Goal: Task Accomplishment & Management: Manage account settings

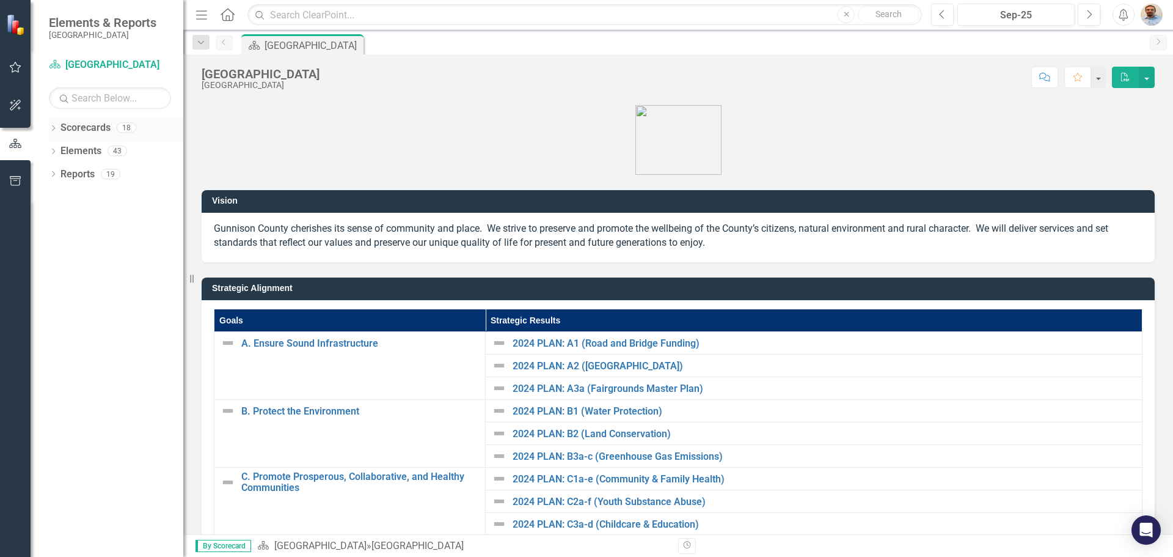
click at [53, 130] on icon "Dropdown" at bounding box center [53, 129] width 9 height 7
click at [60, 151] on icon "Dropdown" at bounding box center [59, 150] width 9 height 7
click at [71, 174] on icon "Dropdown" at bounding box center [71, 173] width 9 height 7
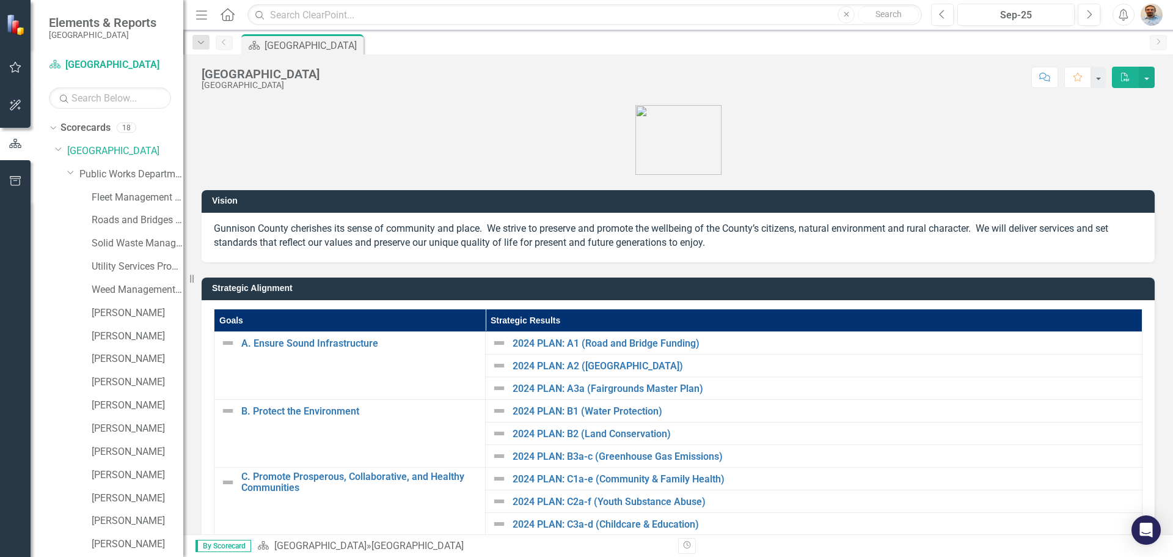
scroll to position [47, 0]
click at [120, 470] on link "[PERSON_NAME]" at bounding box center [138, 474] width 92 height 14
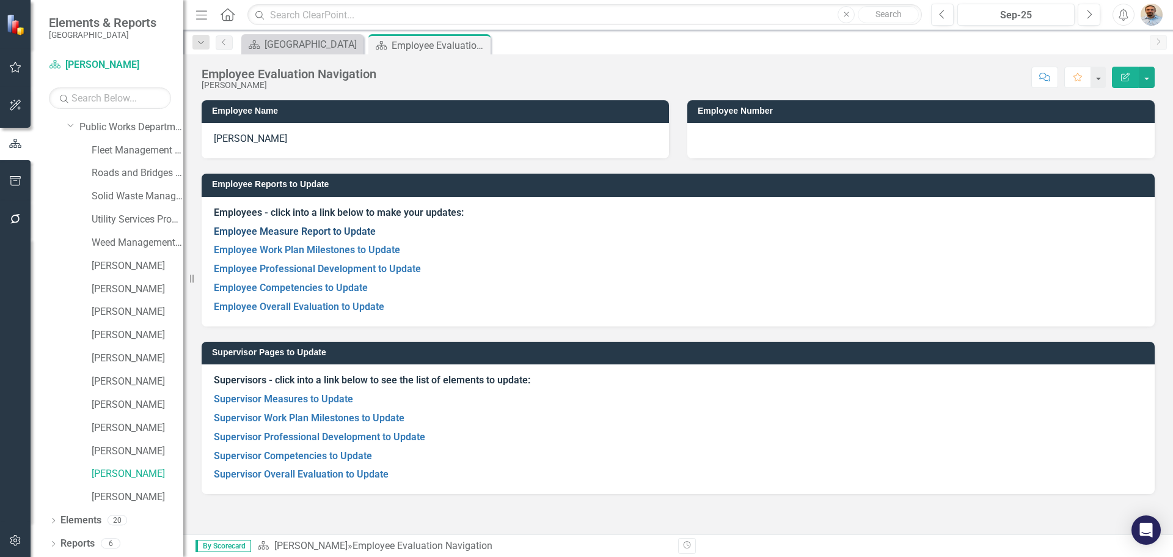
click at [344, 229] on link "Employee Measure Report to Update" at bounding box center [295, 231] width 162 height 12
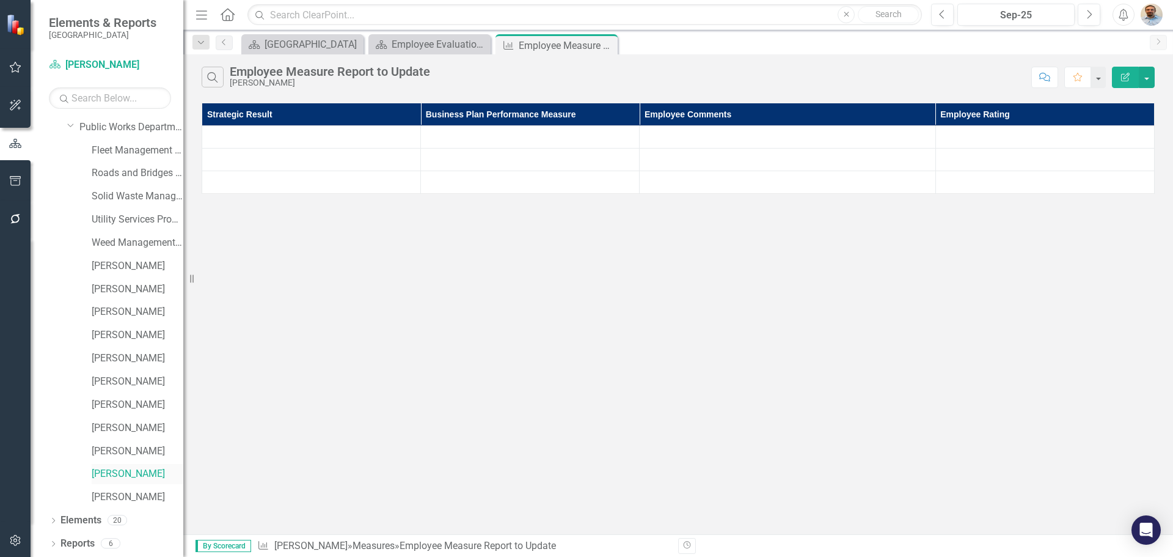
click at [116, 475] on link "[PERSON_NAME]" at bounding box center [138, 474] width 92 height 14
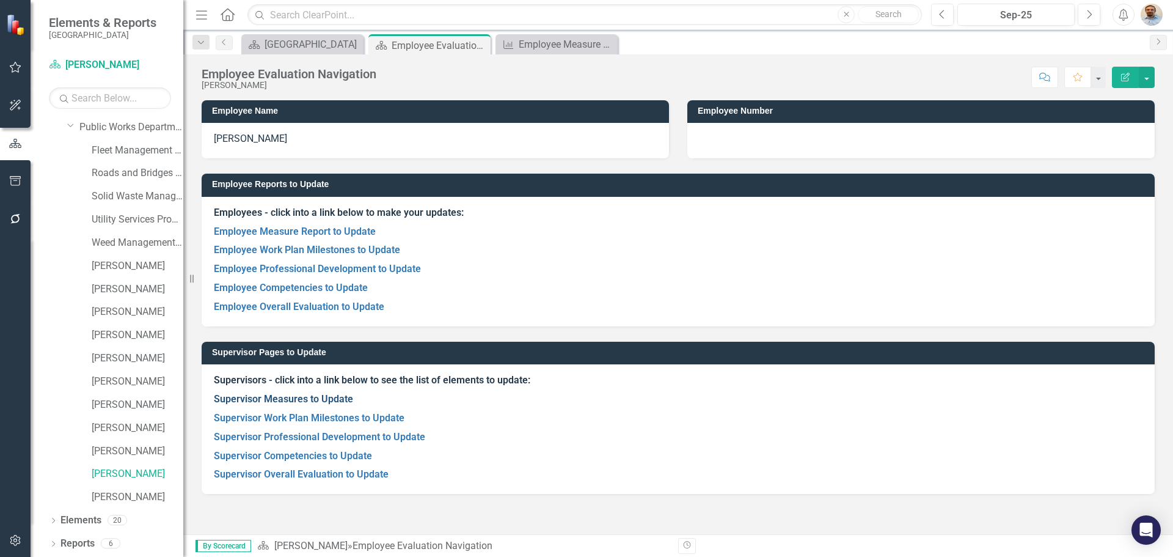
click at [282, 396] on link "Supervisor Measures to Update" at bounding box center [283, 399] width 139 height 12
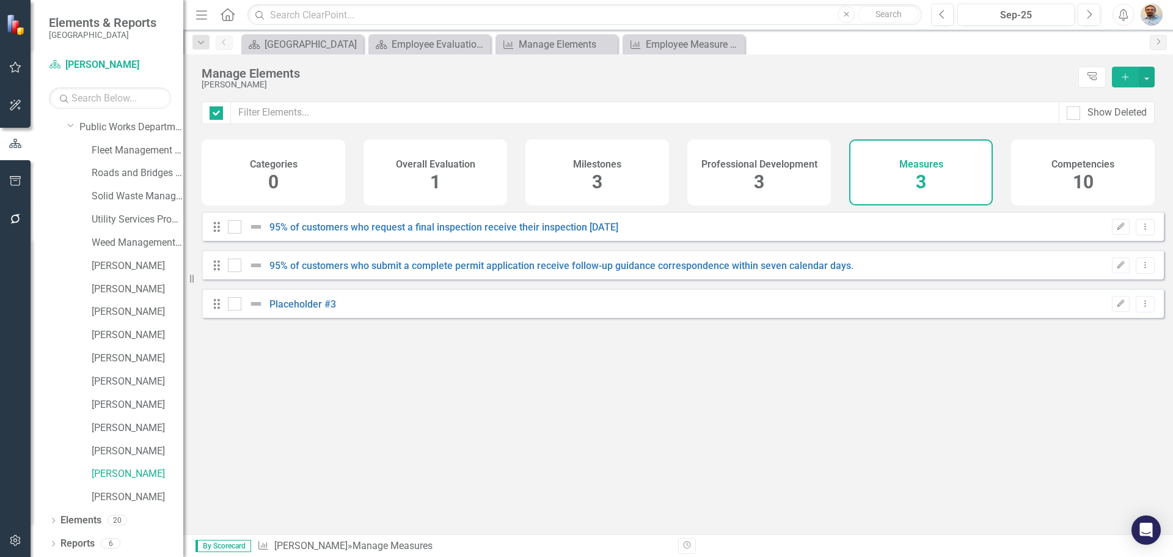
checkbox input "false"
click at [394, 225] on div "Drag 95% of customers who request a final inspection receive their inspection […" at bounding box center [683, 225] width 962 height 29
click at [395, 230] on link "95% of customers who request a final inspection receive their inspection [DATE]" at bounding box center [443, 227] width 349 height 12
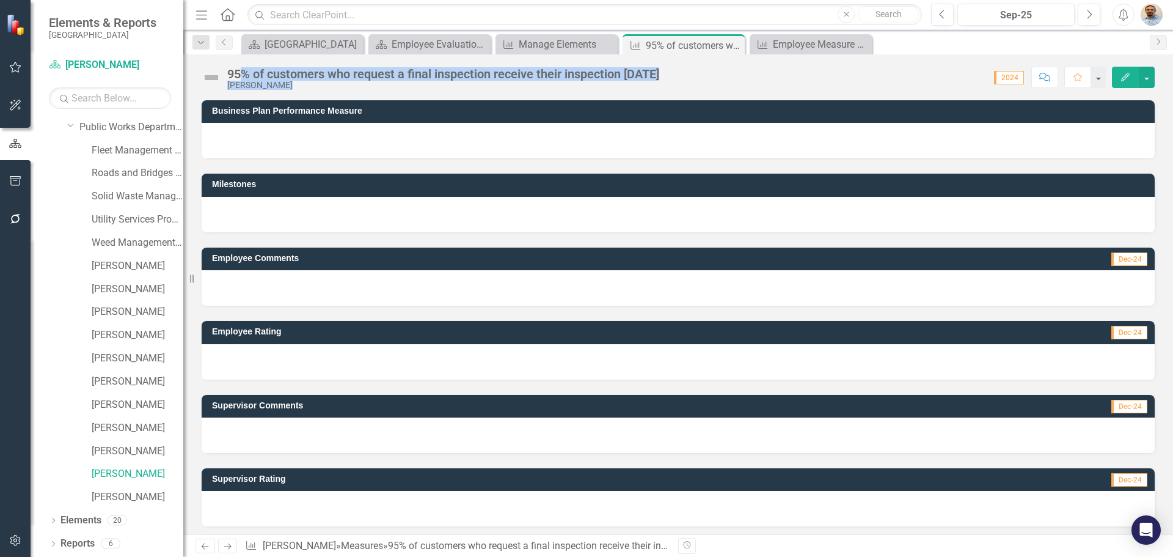
drag, startPoint x: 244, startPoint y: 75, endPoint x: 837, endPoint y: 78, distance: 592.6
click at [837, 78] on div "95% of customers who request a final inspection receive their inspection [DATE]…" at bounding box center [678, 72] width 990 height 37
click at [117, 472] on link "[PERSON_NAME]" at bounding box center [138, 474] width 92 height 14
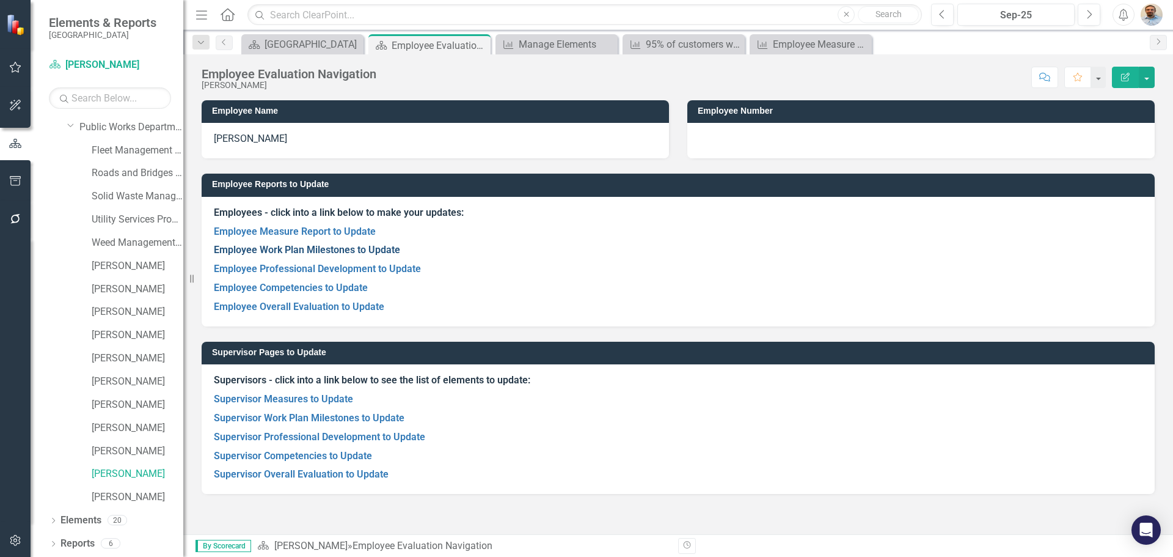
click at [289, 249] on link "Employee Work Plan Milestones to Update" at bounding box center [307, 250] width 186 height 12
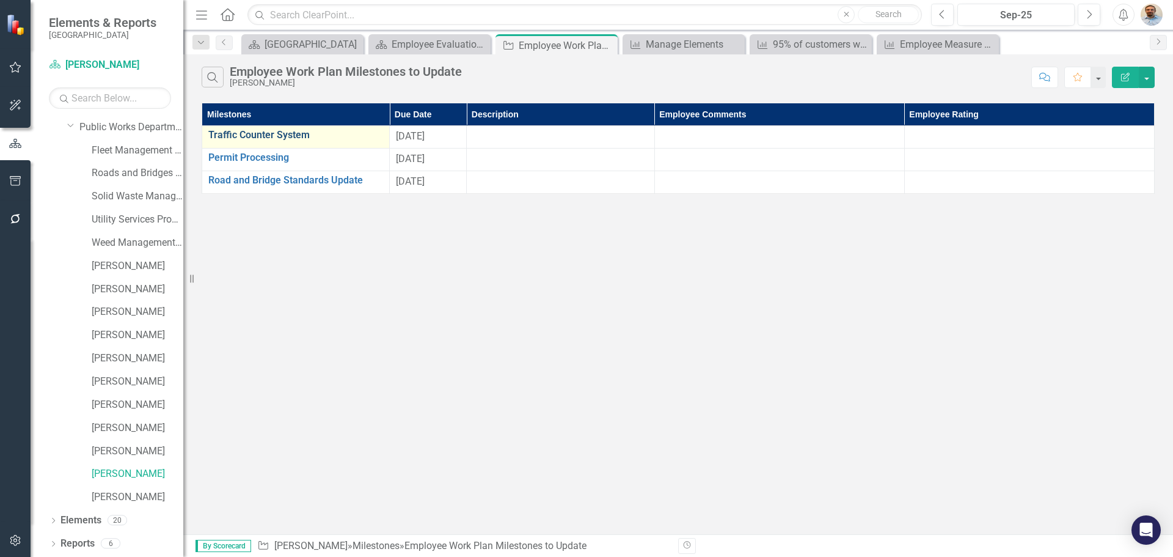
click at [265, 137] on link "Traffic Counter System" at bounding box center [295, 135] width 175 height 11
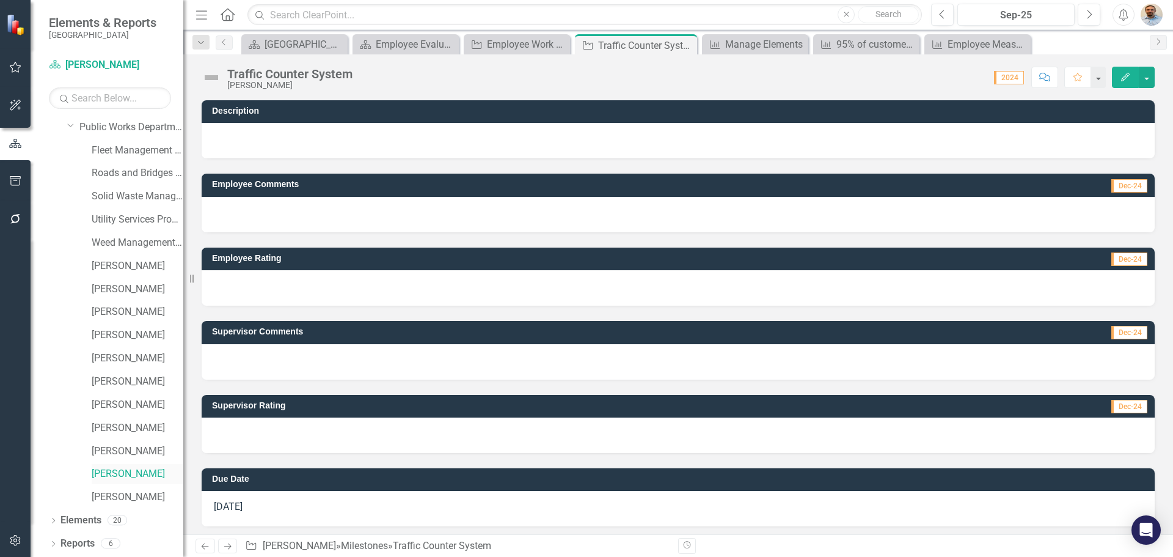
click at [119, 475] on link "[PERSON_NAME]" at bounding box center [138, 474] width 92 height 14
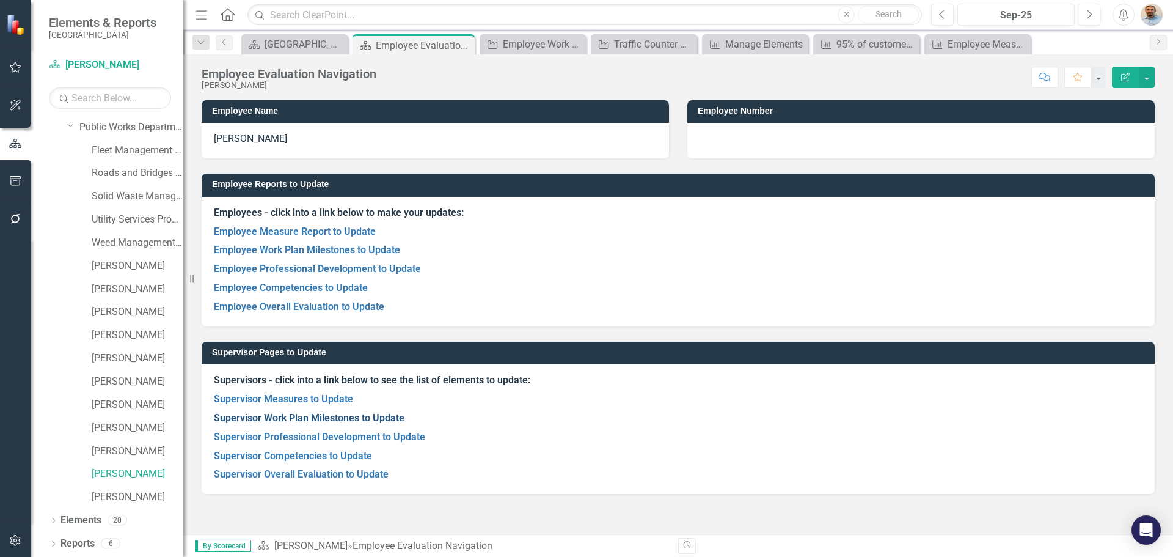
click at [297, 420] on link "Supervisor Work Plan Milestones to Update" at bounding box center [309, 418] width 191 height 12
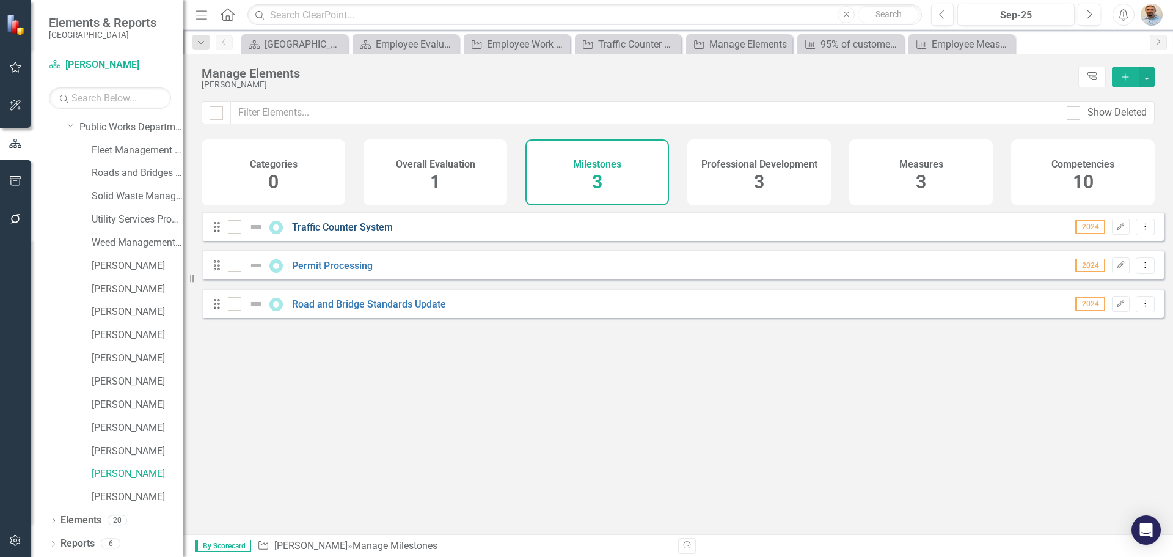
click at [354, 233] on link "Traffic Counter System" at bounding box center [342, 227] width 101 height 12
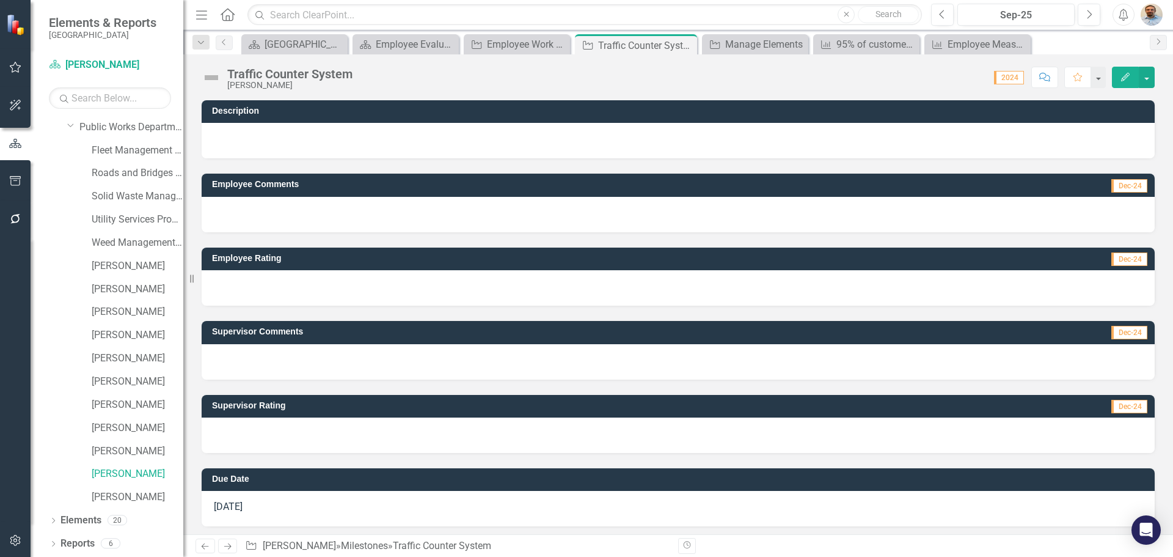
click at [268, 147] on div at bounding box center [678, 140] width 953 height 35
click at [117, 474] on link "[PERSON_NAME]" at bounding box center [138, 474] width 92 height 14
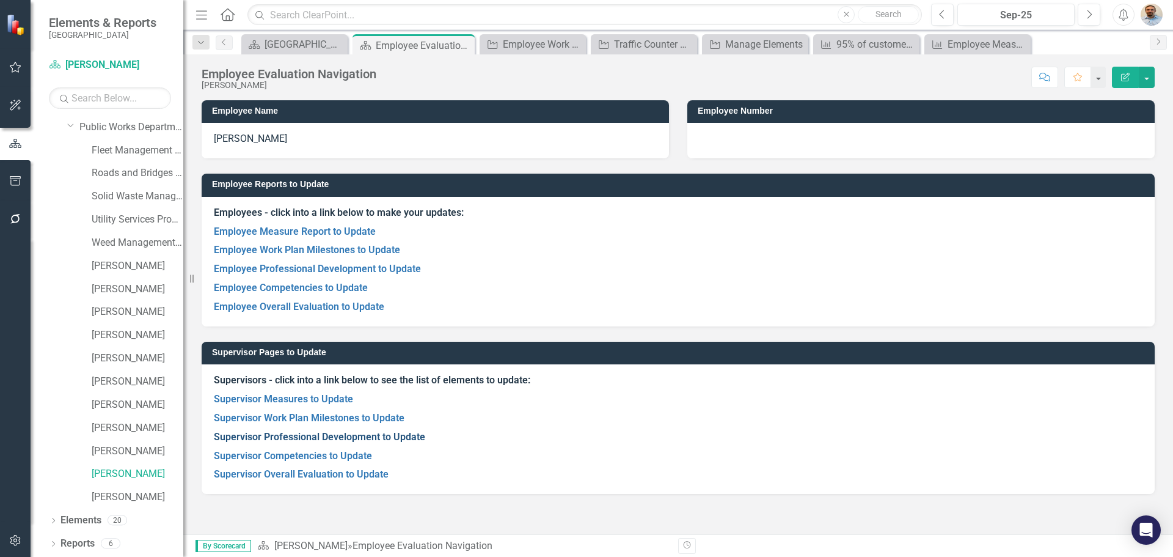
click at [272, 436] on link "Supervisor Professional Development to Update" at bounding box center [319, 437] width 211 height 12
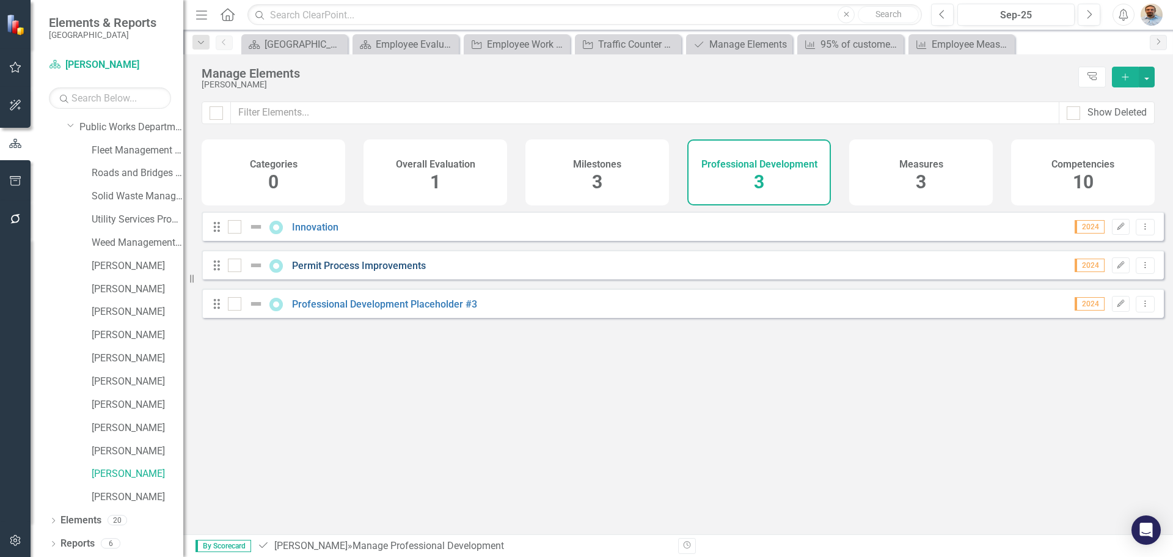
click at [321, 271] on link "Permit Process Improvements" at bounding box center [359, 266] width 134 height 12
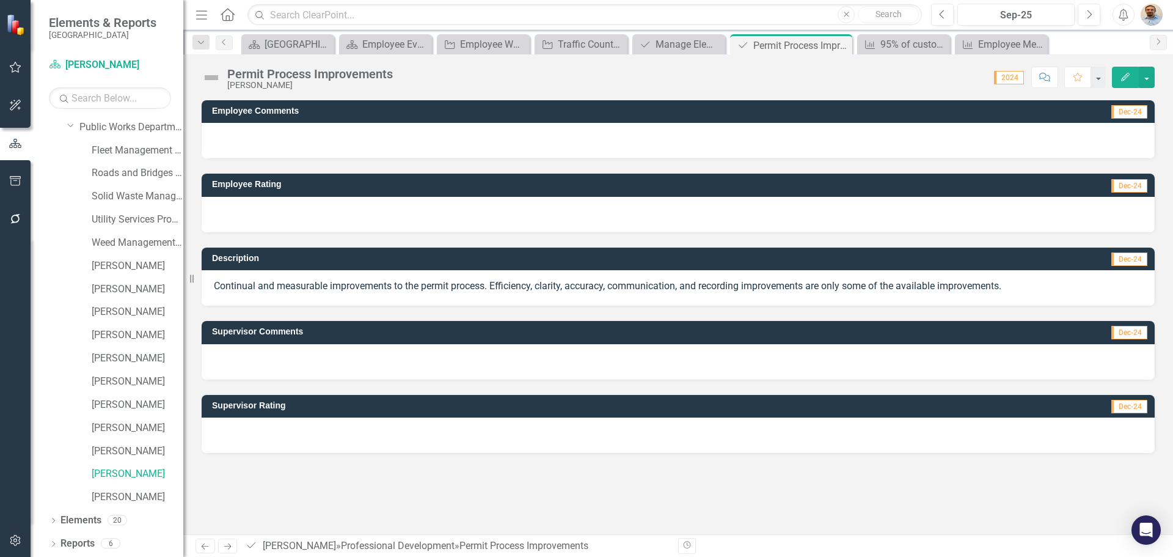
drag, startPoint x: 249, startPoint y: 285, endPoint x: 447, endPoint y: 284, distance: 197.9
click at [447, 284] on p "Continual and measurable improvements to the permit process. Efficiency, clarit…" at bounding box center [678, 286] width 929 height 14
click at [516, 302] on div "Continual and measurable improvements to the permit process. Efficiency, clarit…" at bounding box center [678, 287] width 953 height 35
click at [103, 472] on link "[PERSON_NAME]" at bounding box center [138, 474] width 92 height 14
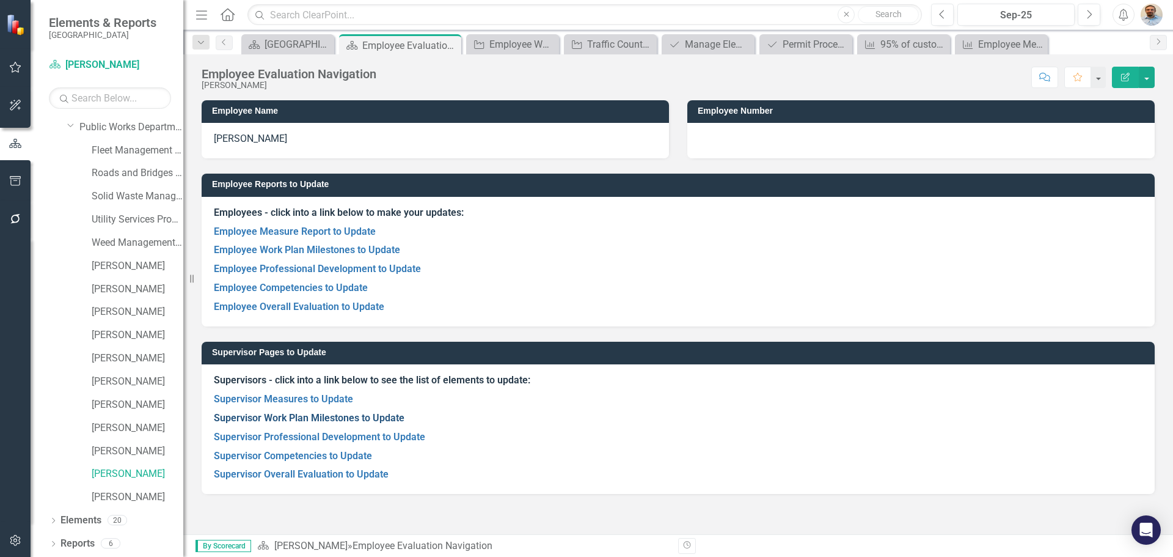
click at [309, 417] on link "Supervisor Work Plan Milestones to Update" at bounding box center [309, 418] width 191 height 12
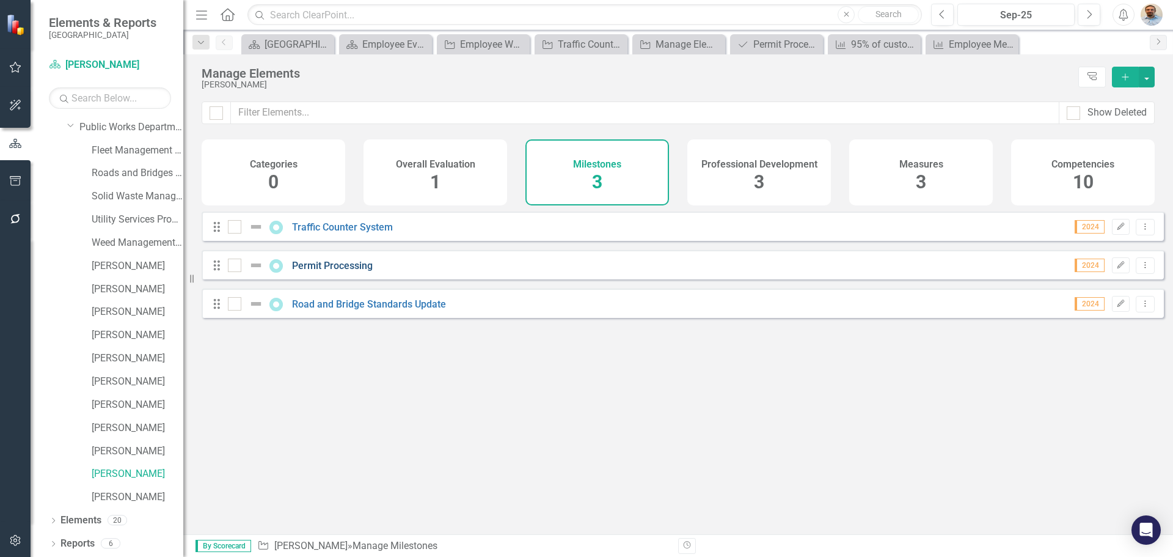
click at [329, 271] on link "Permit Processing" at bounding box center [332, 266] width 81 height 12
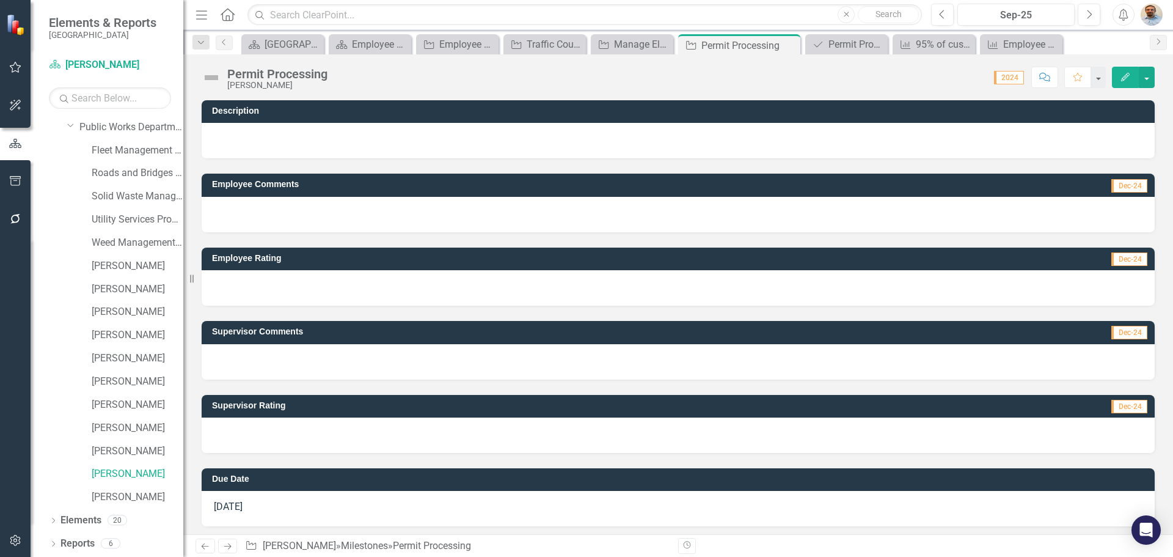
click at [332, 137] on div at bounding box center [678, 140] width 953 height 35
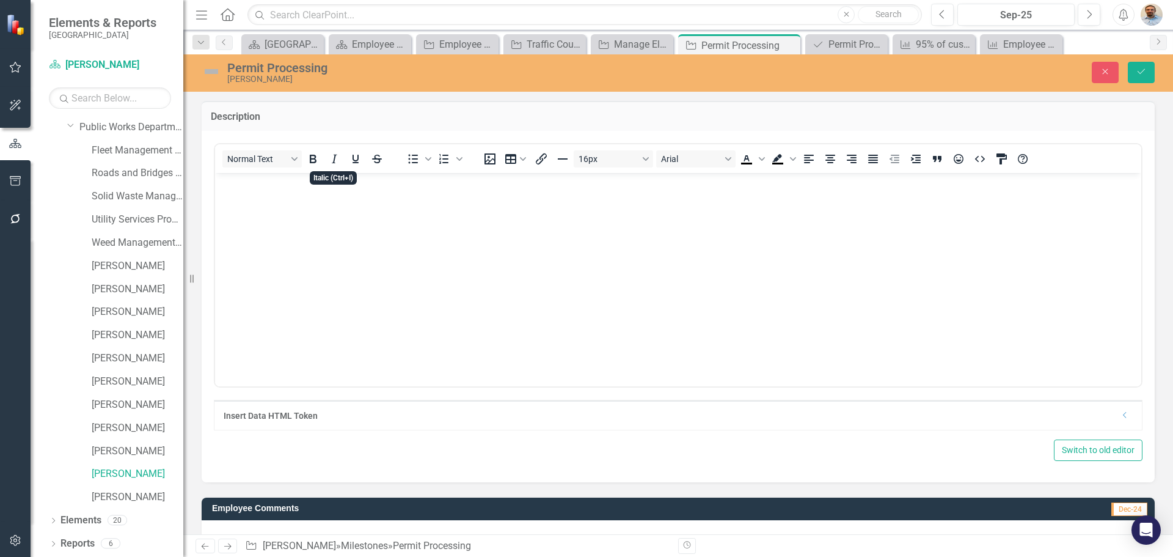
click at [316, 202] on body "Rich Text Area. Press ALT-0 for help." at bounding box center [678, 263] width 926 height 183
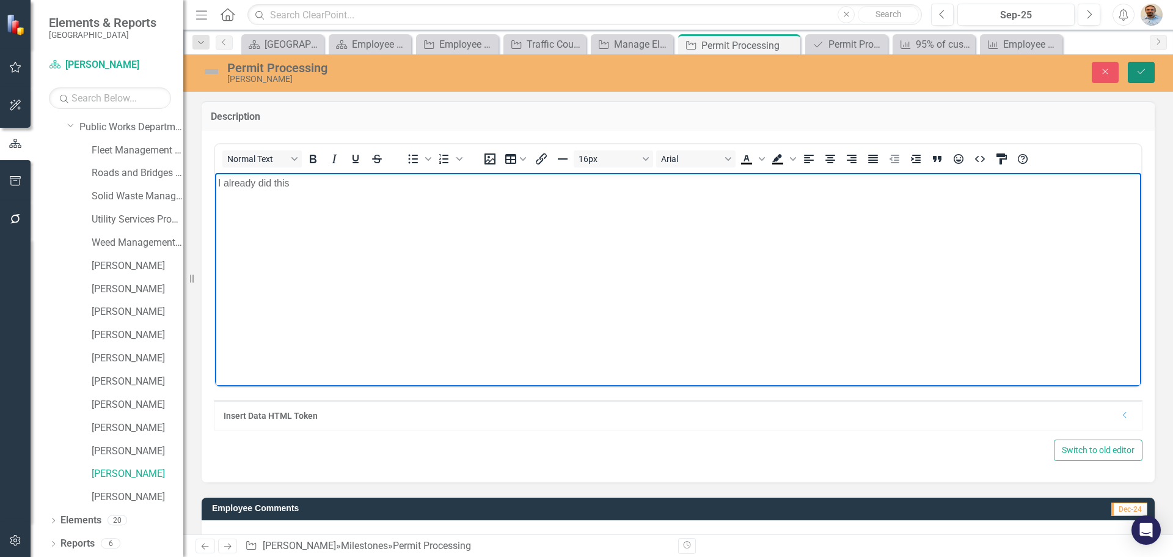
click at [1142, 78] on button "Save" at bounding box center [1141, 72] width 27 height 21
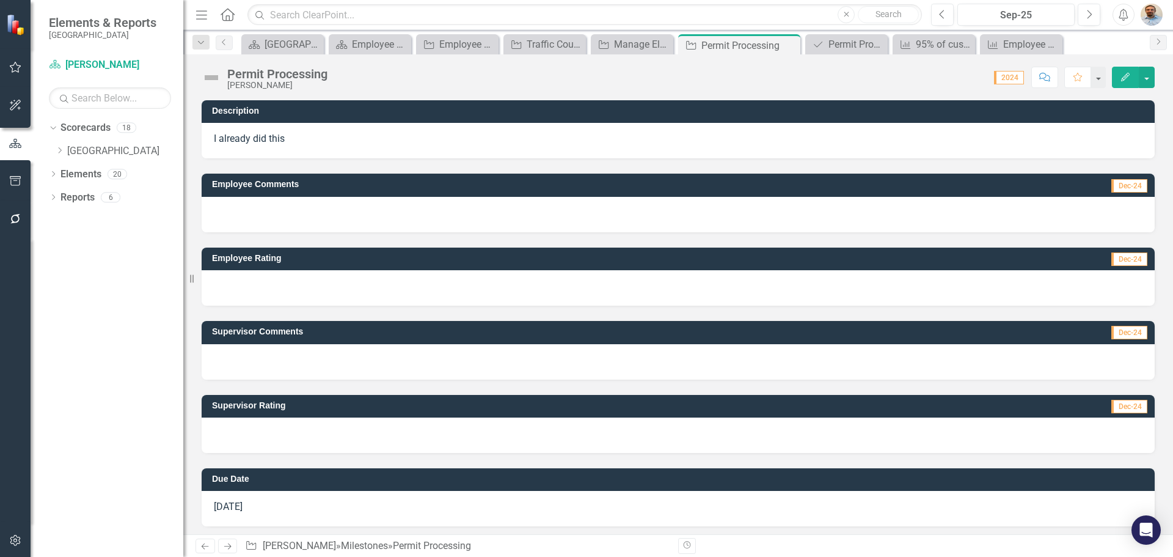
click at [225, 542] on icon "Next" at bounding box center [227, 546] width 10 height 8
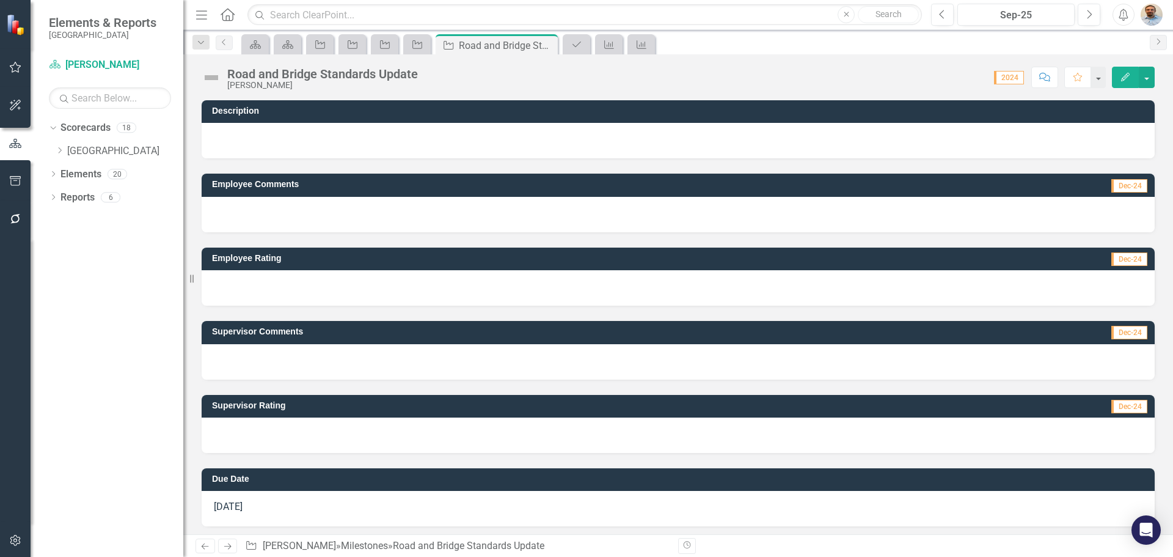
click at [228, 546] on icon "Next" at bounding box center [227, 546] width 10 height 8
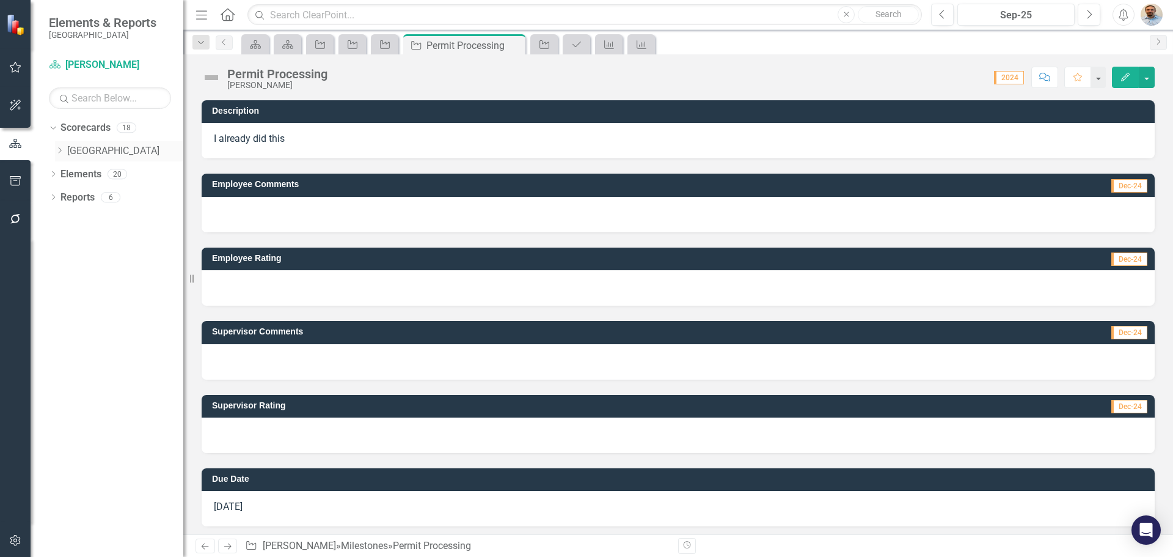
click at [59, 151] on icon "Dropdown" at bounding box center [59, 150] width 9 height 7
click at [73, 176] on icon "Dropdown" at bounding box center [71, 173] width 9 height 7
click at [73, 176] on div "Dropdown" at bounding box center [71, 174] width 9 height 10
click at [73, 176] on icon "Dropdown" at bounding box center [71, 173] width 9 height 7
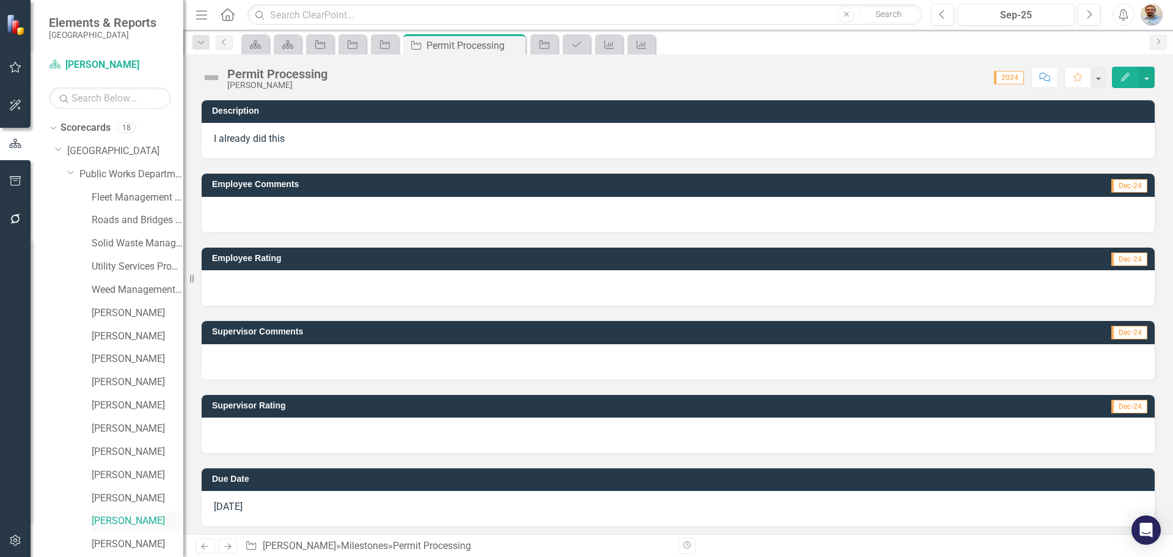
click at [123, 520] on link "[PERSON_NAME]" at bounding box center [138, 521] width 92 height 14
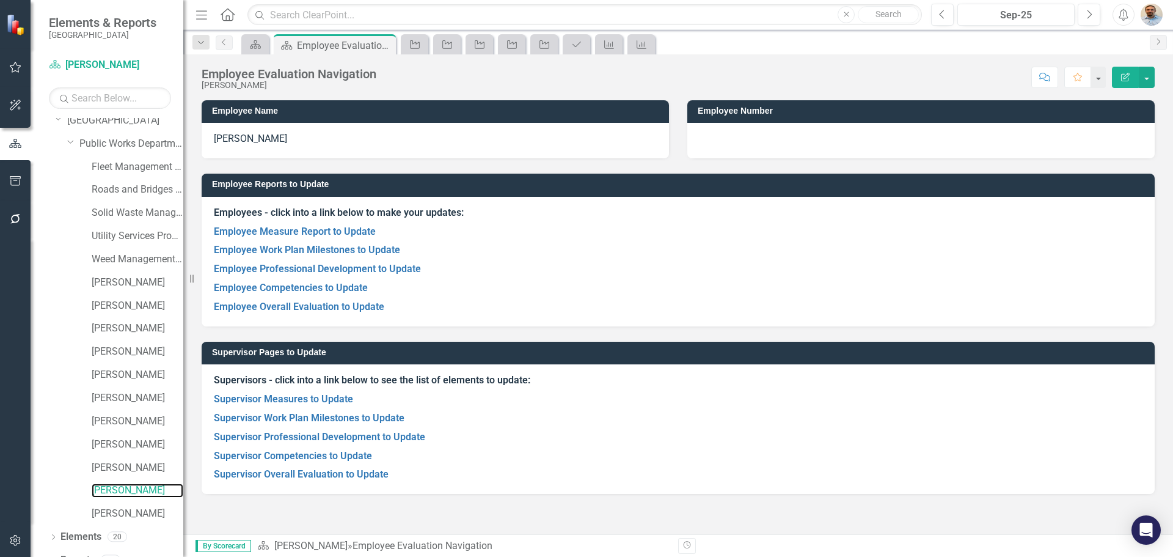
scroll to position [47, 0]
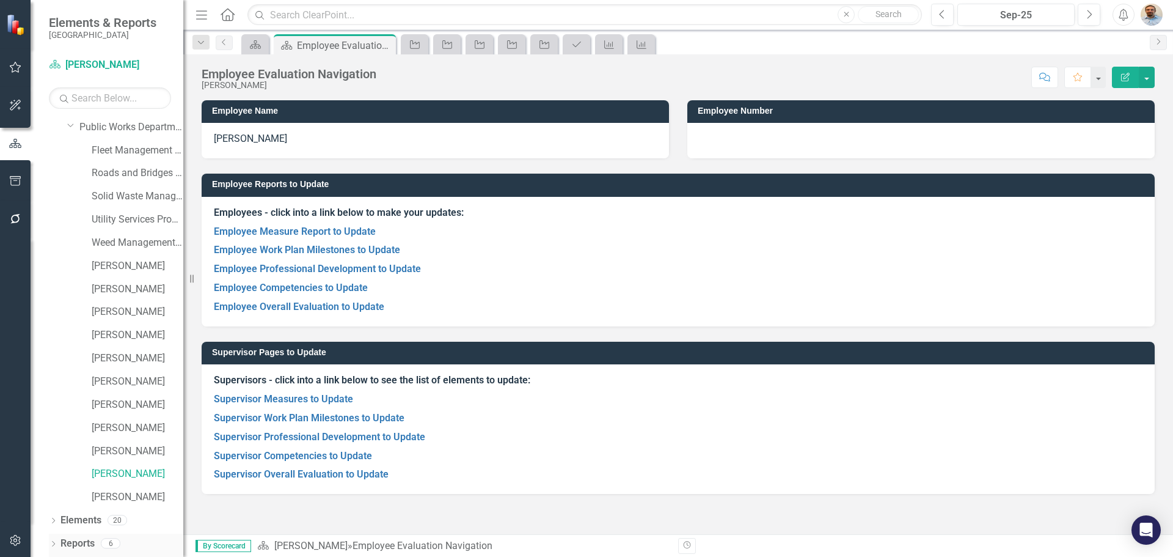
click at [76, 543] on link "Reports" at bounding box center [77, 543] width 34 height 14
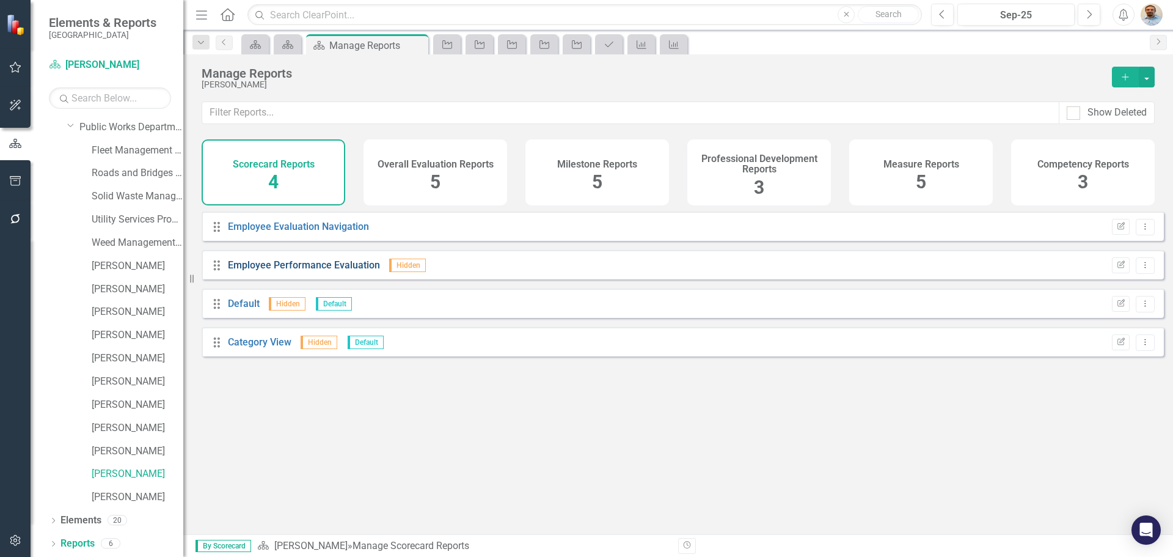
click at [298, 271] on link "Employee Performance Evaluation" at bounding box center [304, 265] width 152 height 12
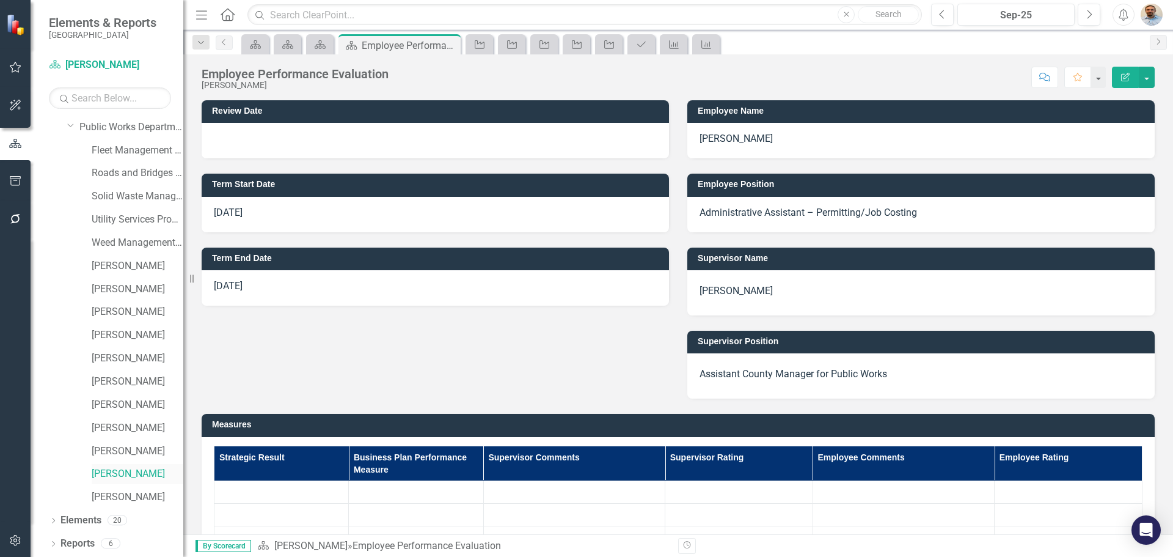
click at [123, 470] on link "[PERSON_NAME]" at bounding box center [138, 474] width 92 height 14
